Goal: Task Accomplishment & Management: Manage account settings

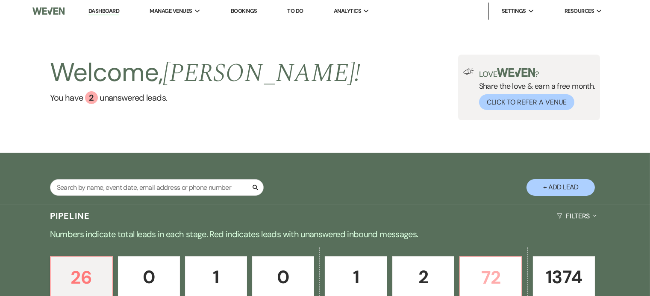
click at [501, 269] on p "72" at bounding box center [490, 278] width 51 height 29
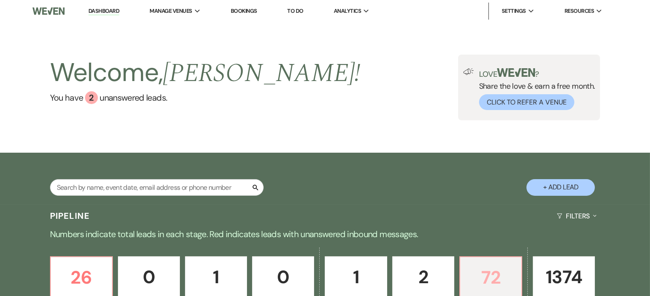
click at [503, 277] on p "72" at bounding box center [490, 278] width 51 height 29
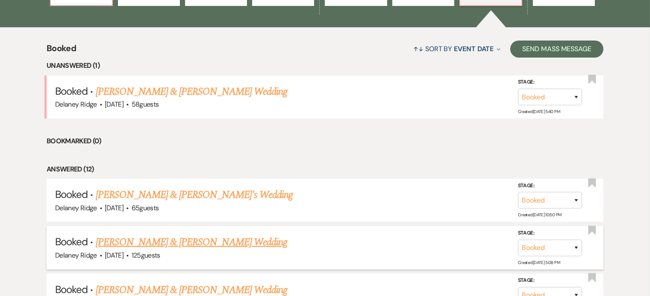
scroll to position [371, 0]
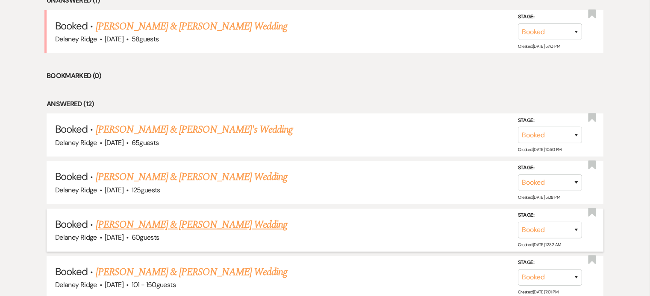
click at [233, 229] on link "[PERSON_NAME] & [PERSON_NAME] Wedding" at bounding box center [191, 224] width 191 height 15
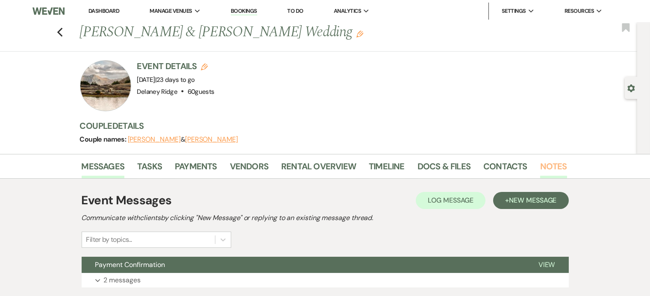
click at [551, 167] on link "Notes" at bounding box center [553, 169] width 27 height 19
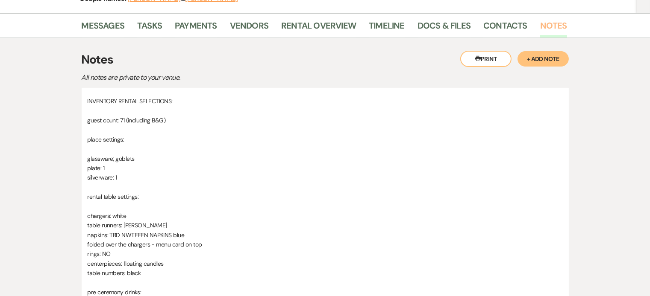
scroll to position [141, 0]
click at [162, 263] on p "centerpieces: floating candles" at bounding box center [325, 263] width 475 height 9
click at [131, 234] on p "napkins: TBD NWTEEEN NAPKINS blue" at bounding box center [325, 235] width 475 height 9
drag, startPoint x: 190, startPoint y: 237, endPoint x: 127, endPoint y: 230, distance: 63.2
click at [124, 231] on p "napkins: TBD NWTEEEN NAPKINS blue" at bounding box center [325, 235] width 475 height 9
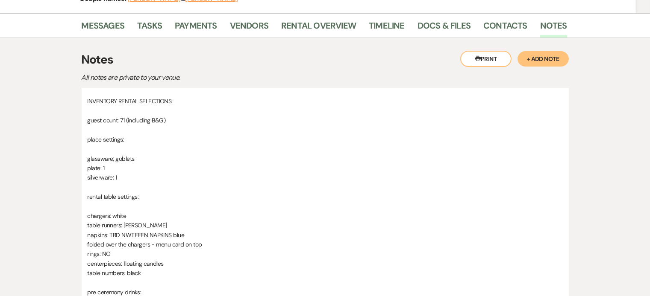
click at [472, 125] on p at bounding box center [325, 129] width 475 height 9
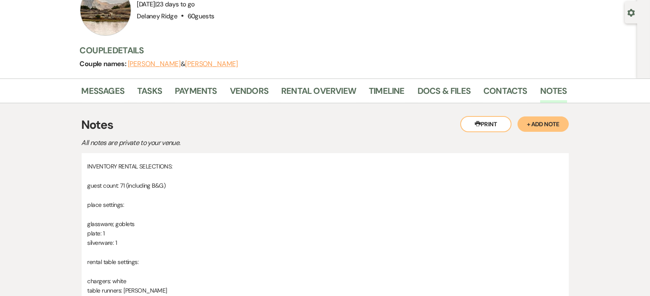
click at [500, 181] on p "guest count: 71 (including B&G)" at bounding box center [325, 185] width 475 height 9
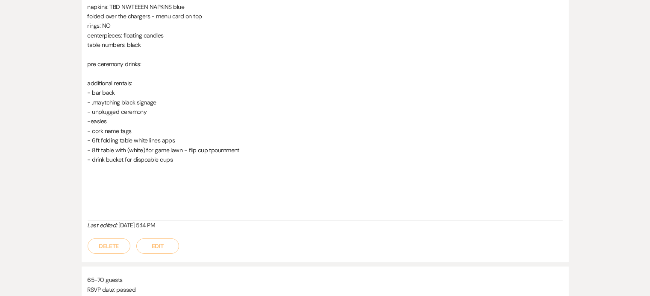
scroll to position [372, 0]
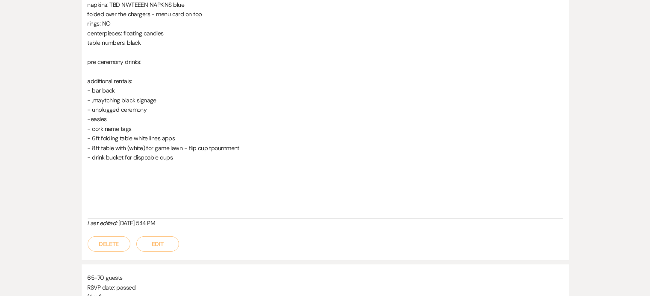
click at [156, 243] on button "Edit" at bounding box center [157, 244] width 43 height 15
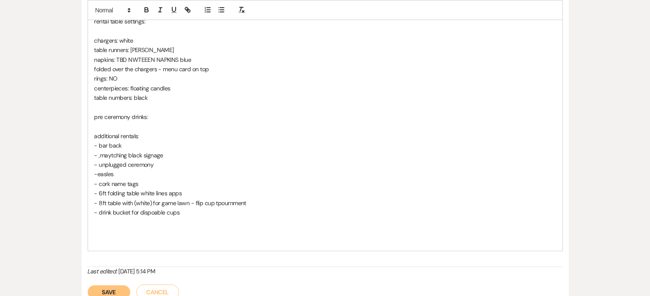
scroll to position [319, 0]
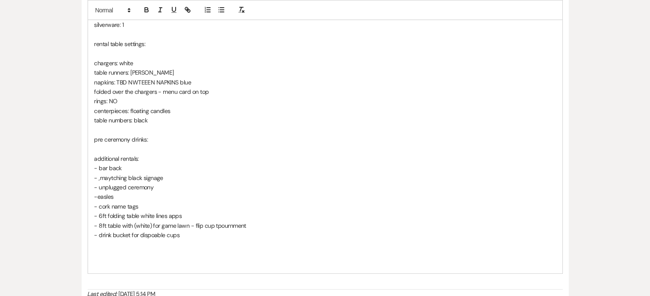
click at [240, 106] on p "centerpieces: floating candles" at bounding box center [324, 110] width 461 height 9
drag, startPoint x: 196, startPoint y: 82, endPoint x: 118, endPoint y: 82, distance: 77.3
click at [118, 82] on p "napkins: TBD NWTEEEN NAPKINS blue" at bounding box center [324, 82] width 461 height 9
drag, startPoint x: 109, startPoint y: 100, endPoint x: 88, endPoint y: 100, distance: 20.9
click at [88, 100] on div "INVENTORY RENTAL SELECTIONS: guest count: 71 (including B&G) place settings: gl…" at bounding box center [325, 105] width 474 height 335
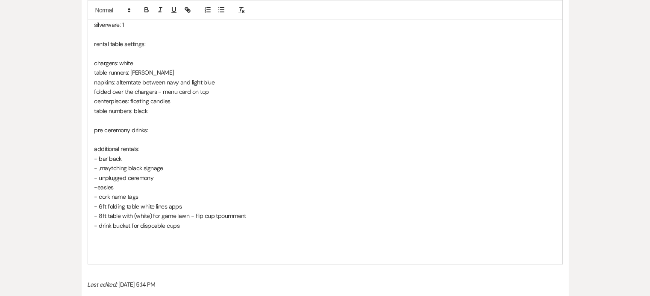
click at [180, 100] on p "centerpieces: floating candles" at bounding box center [324, 101] width 461 height 9
click at [218, 94] on p "folded over the chargers - menu card on top" at bounding box center [324, 91] width 461 height 9
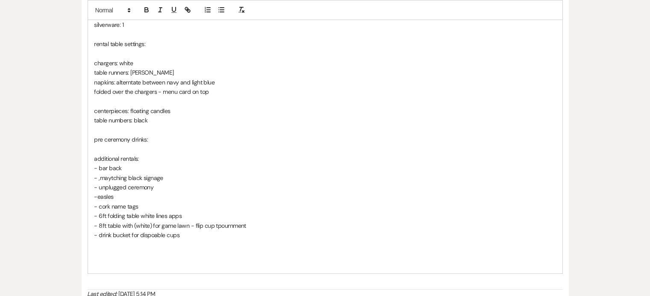
click at [217, 95] on p "folded over the chargers - menu card on top" at bounding box center [324, 91] width 461 height 9
click at [208, 93] on p "folded over the chargers - menu card on top(Bride to provide)" at bounding box center [324, 91] width 461 height 9
drag, startPoint x: 162, startPoint y: 91, endPoint x: 260, endPoint y: 93, distance: 97.4
click at [260, 93] on p "folded over the chargers - menu card on top (Bride to provide)" at bounding box center [324, 91] width 461 height 9
click at [147, 10] on icon "button" at bounding box center [146, 11] width 3 height 2
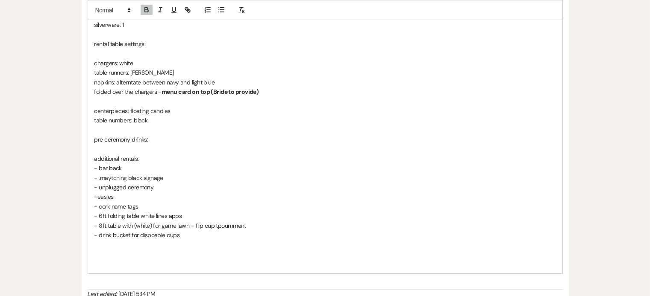
click at [175, 109] on p "centerpieces: floating candles" at bounding box center [324, 110] width 461 height 9
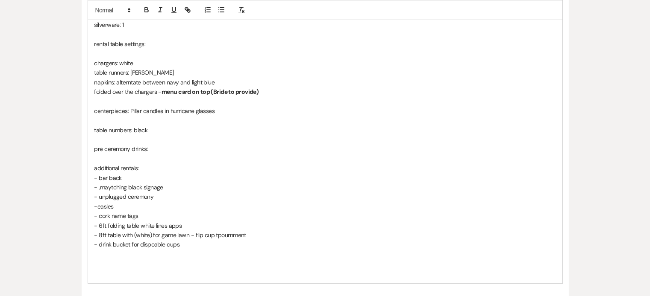
drag, startPoint x: 226, startPoint y: 110, endPoint x: 129, endPoint y: 108, distance: 97.4
click at [129, 108] on p "centerpieces: Pillar candles in hurricane glasses" at bounding box center [324, 110] width 461 height 9
click at [206, 112] on p "centerpieces: Pillar candles in hurricane glasses" at bounding box center [324, 110] width 461 height 9
click at [218, 109] on p "centerpieces: Pillar candles in hurricane glasses" at bounding box center [324, 110] width 461 height 9
drag, startPoint x: 273, startPoint y: 109, endPoint x: 131, endPoint y: 108, distance: 141.8
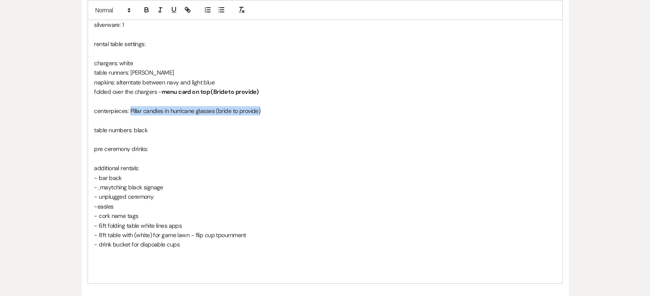
click at [131, 108] on p "centerpieces: Pillar candles in hurricane glasses (bride to provide)" at bounding box center [324, 110] width 461 height 9
click at [146, 9] on icon "button" at bounding box center [147, 10] width 8 height 8
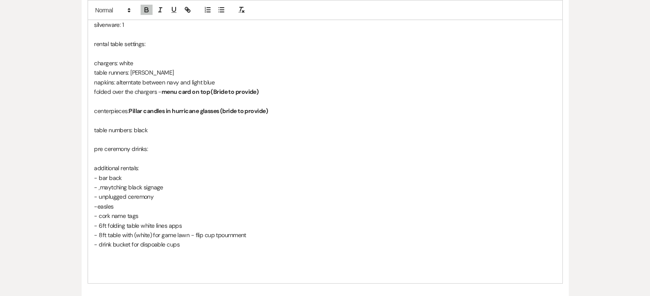
click at [308, 90] on p "folded over the chargers - menu card on top (Bride to provide)" at bounding box center [324, 91] width 461 height 9
drag, startPoint x: 128, startPoint y: 187, endPoint x: 99, endPoint y: 188, distance: 29.1
click at [99, 188] on p "- ,maytching black signage" at bounding box center [324, 187] width 461 height 9
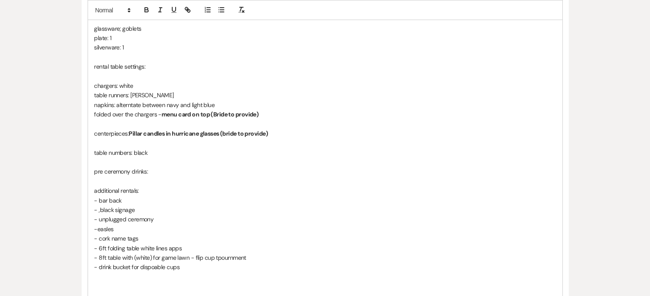
scroll to position [296, 0]
click at [378, 135] on p "centerpieces: Pillar candles in hurricane glasses (bride to provide)" at bounding box center [324, 133] width 461 height 9
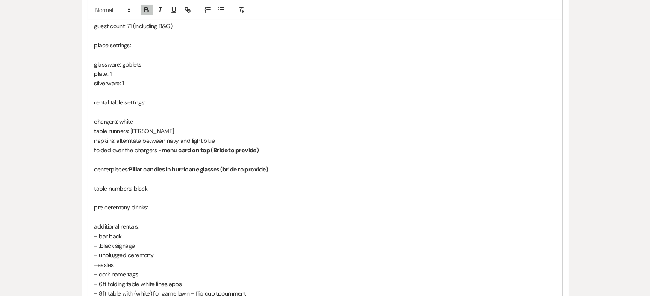
scroll to position [455, 0]
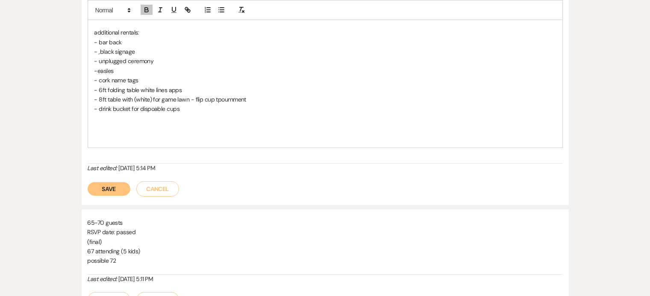
click at [99, 187] on button "Save" at bounding box center [109, 189] width 43 height 14
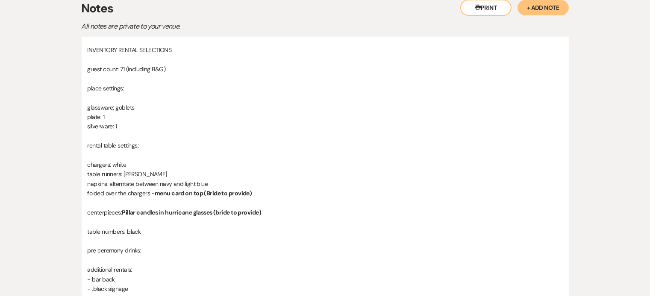
scroll to position [0, 0]
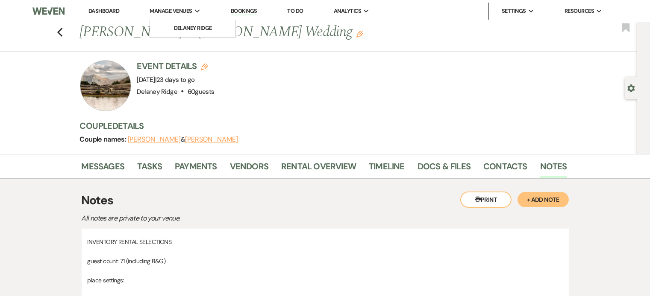
click at [194, 10] on div "Manage Venues Expand" at bounding box center [175, 11] width 51 height 9
click at [195, 25] on li "Delaney Ridge" at bounding box center [192, 28] width 77 height 9
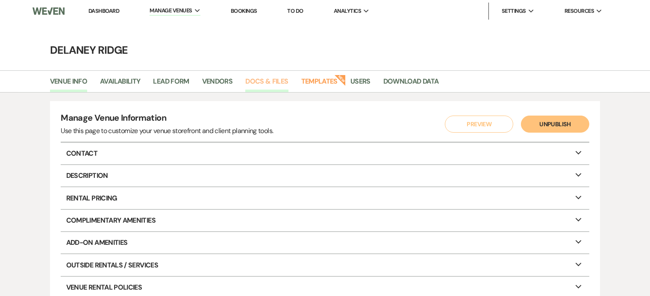
click at [253, 77] on link "Docs & Files" at bounding box center [266, 84] width 43 height 16
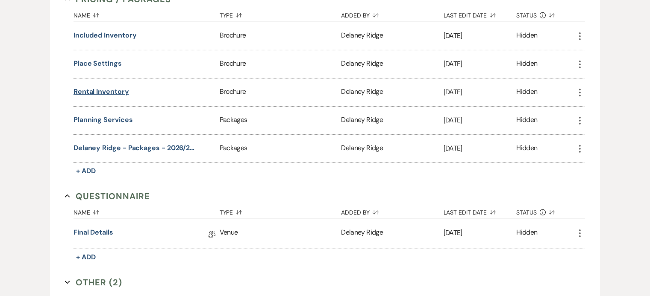
scroll to position [716, 0]
click at [98, 59] on button "Place Settings" at bounding box center [97, 64] width 48 height 10
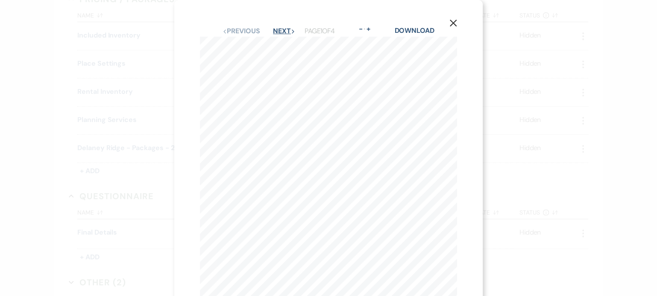
click at [276, 31] on button "Next Next" at bounding box center [284, 31] width 22 height 7
click at [554, 75] on div "X Previous Previous Next Next Page 4 of 4 - Zoom + Download Flatware 1 2 chatea…" at bounding box center [328, 148] width 657 height 296
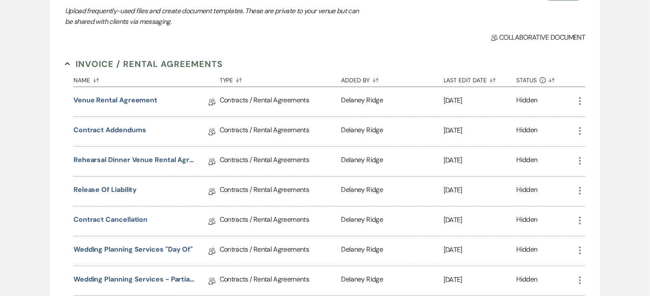
scroll to position [0, 0]
